Goal: Information Seeking & Learning: Find specific fact

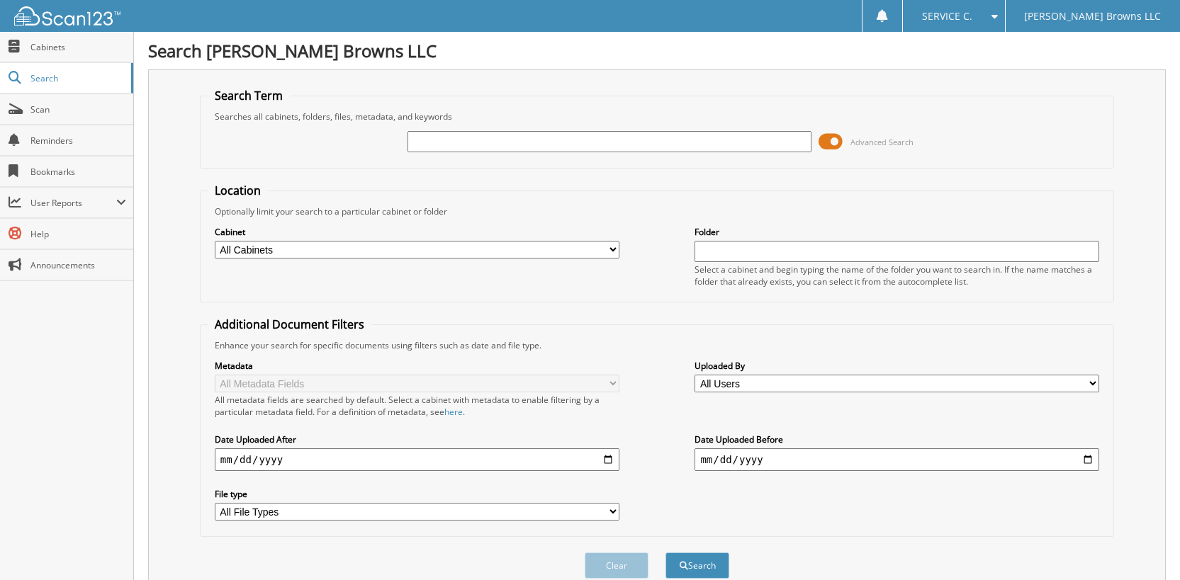
click at [707, 144] on input "text" at bounding box center [610, 141] width 405 height 21
type input "6127306"
click at [665, 553] on button "Search" at bounding box center [697, 566] width 64 height 26
click at [826, 141] on span at bounding box center [831, 141] width 24 height 21
